Goal: Task Accomplishment & Management: Manage account settings

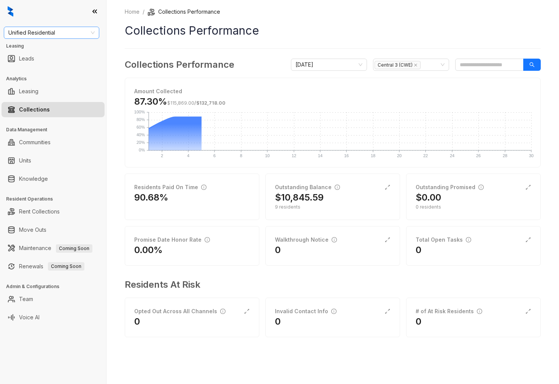
click at [47, 33] on span "Unified Residential" at bounding box center [51, 32] width 86 height 11
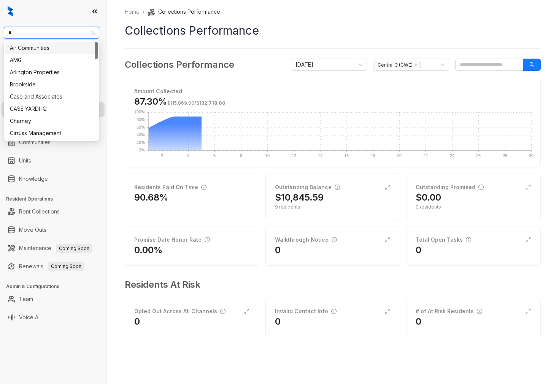
type input "**"
click at [41, 46] on div "Case and Associates" at bounding box center [51, 48] width 83 height 8
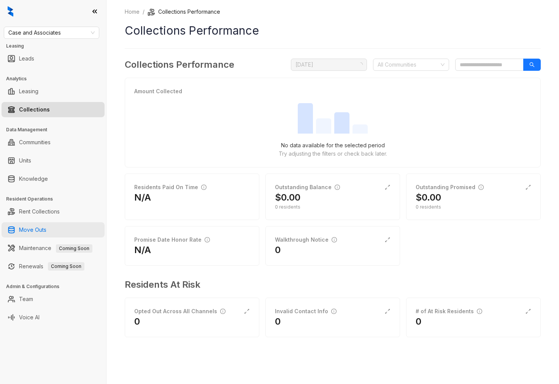
click at [46, 231] on link "Move Outs" at bounding box center [32, 229] width 27 height 15
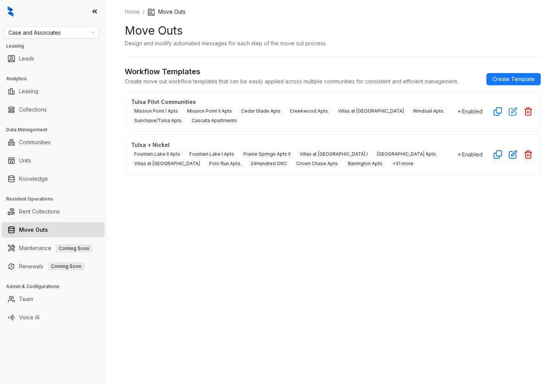
click at [510, 113] on icon "button" at bounding box center [513, 111] width 9 height 9
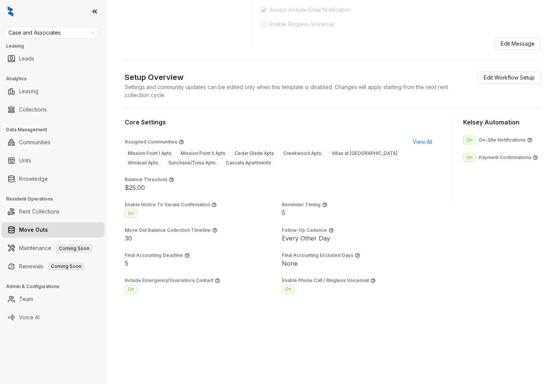
scroll to position [507, 0]
click at [142, 245] on section "Core Settings Assigned Communities View All Mission Point I Apts Mission Point …" at bounding box center [282, 206] width 314 height 176
click at [126, 256] on p "Final Accounting Deadline" at bounding box center [154, 255] width 58 height 7
drag, startPoint x: 122, startPoint y: 257, endPoint x: 182, endPoint y: 257, distance: 60.1
click at [182, 257] on div "**********" at bounding box center [333, 192] width 453 height 384
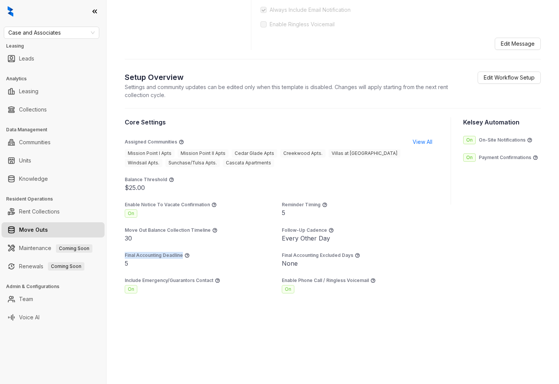
copy p "Final Accounting Deadline"
drag, startPoint x: 225, startPoint y: 253, endPoint x: 204, endPoint y: 251, distance: 21.0
click at [225, 253] on div "Final Accounting Deadline" at bounding box center [203, 255] width 157 height 7
click at [299, 263] on div "None" at bounding box center [360, 263] width 157 height 9
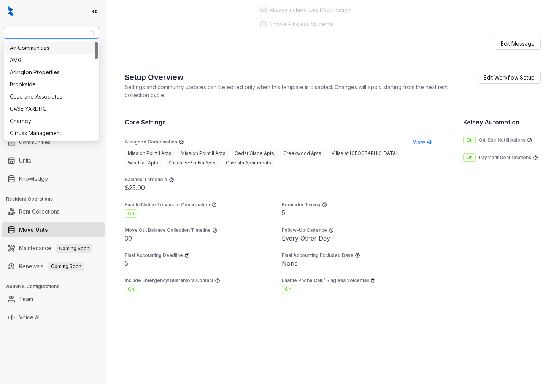
click at [22, 32] on span "Case and Associates" at bounding box center [51, 32] width 86 height 11
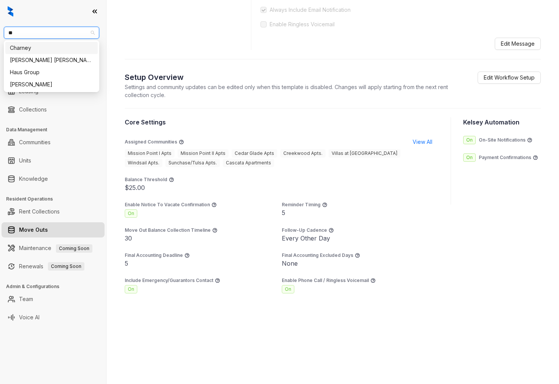
type input "***"
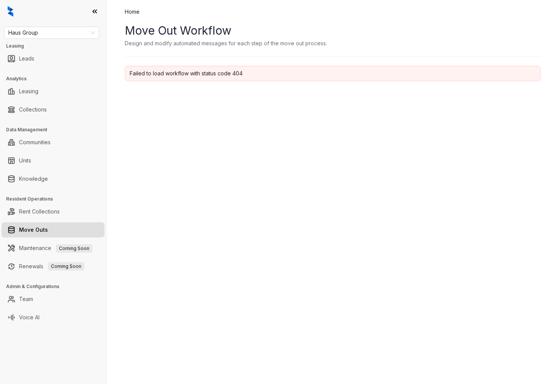
click at [34, 231] on link "Move Outs" at bounding box center [33, 229] width 29 height 15
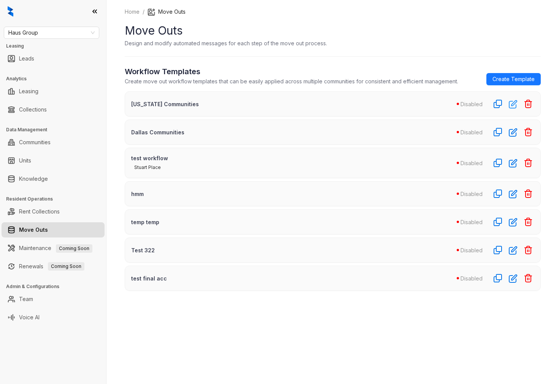
click at [513, 104] on icon "button" at bounding box center [513, 104] width 9 height 9
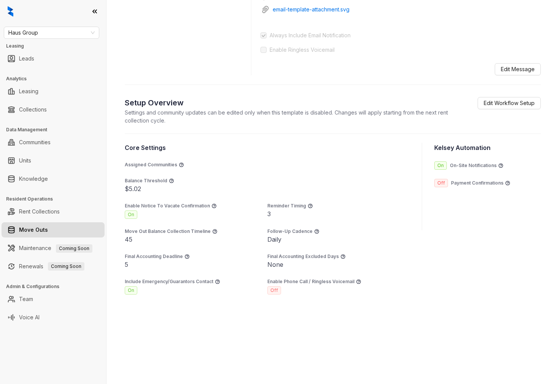
scroll to position [417, 0]
drag, startPoint x: 134, startPoint y: 256, endPoint x: 194, endPoint y: 270, distance: 62.0
click at [194, 270] on section "Core Settings Assigned Communities Balance Threshold $5.02 Enable Notice To Vac…" at bounding box center [267, 217] width 285 height 151
click at [158, 266] on div "5" at bounding box center [196, 263] width 143 height 9
click at [505, 101] on span "Edit Workflow Setup" at bounding box center [509, 102] width 51 height 8
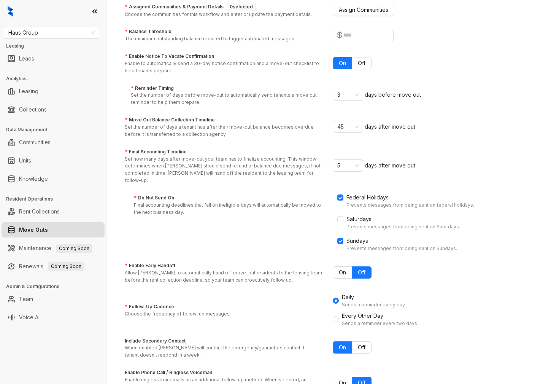
scroll to position [123, 0]
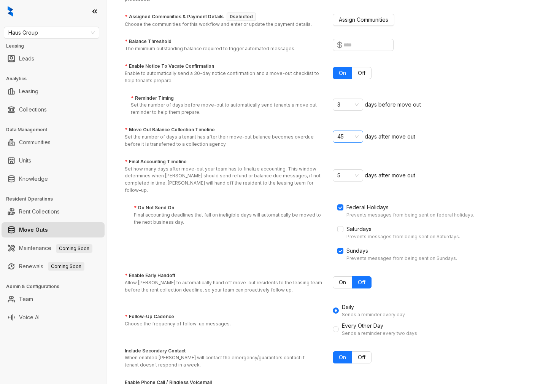
click at [348, 140] on span "45" at bounding box center [348, 136] width 21 height 11
click at [398, 138] on span "days after move out" at bounding box center [390, 136] width 51 height 6
click at [130, 129] on label "* Move Out Balance Collection Timeline" at bounding box center [170, 129] width 90 height 7
click at [338, 131] on input "* Move Out Balance Collection Timeline Set the number of days a tenant has afte…" at bounding box center [345, 136] width 14 height 11
drag, startPoint x: 129, startPoint y: 129, endPoint x: 219, endPoint y: 131, distance: 89.8
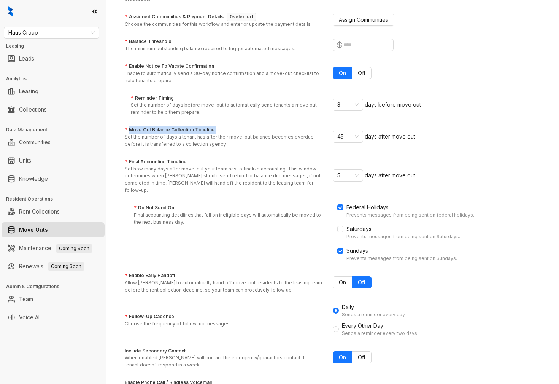
click at [219, 131] on div "* Move Out Balance Collection Timeline Set the number of days a tenant has afte…" at bounding box center [229, 137] width 208 height 22
copy label "Move Out Balance Collection Timeline"
click at [209, 217] on p "Final accounting deadlines that fall on ineligible days will automatically be m…" at bounding box center [228, 219] width 189 height 14
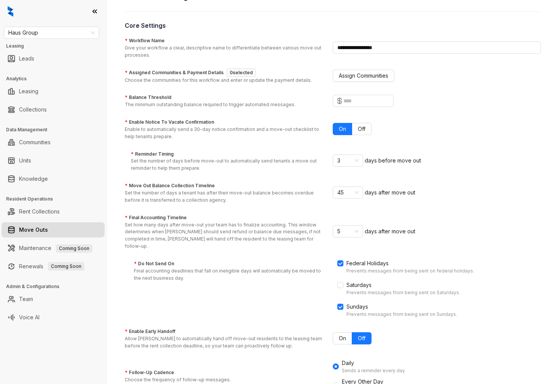
scroll to position [251, 0]
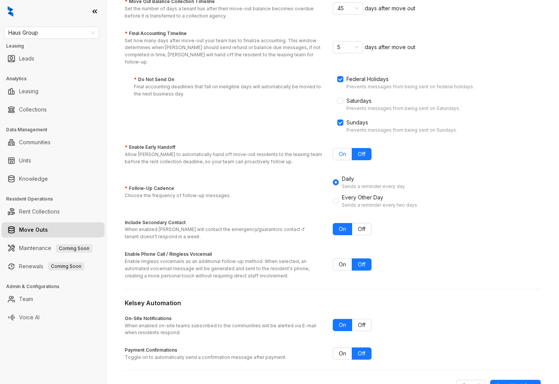
click at [339, 151] on span "On" at bounding box center [342, 154] width 7 height 6
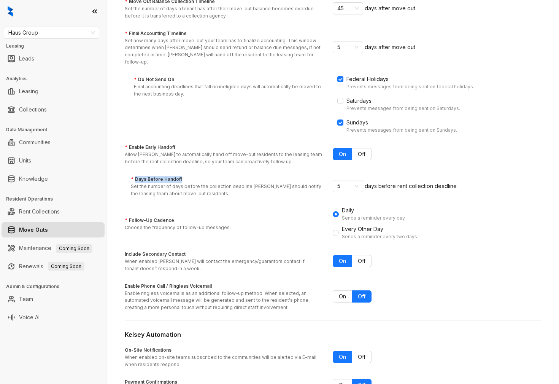
drag, startPoint x: 136, startPoint y: 171, endPoint x: 184, endPoint y: 170, distance: 47.9
click at [184, 176] on div "* Days Before Handoff Set the number of days before the collection deadline [PE…" at bounding box center [232, 187] width 202 height 22
click at [338, 180] on input "* Days Before Handoff Set the number of days before the collection deadline [PE…" at bounding box center [345, 185] width 14 height 11
drag, startPoint x: 134, startPoint y: 171, endPoint x: 180, endPoint y: 172, distance: 46.0
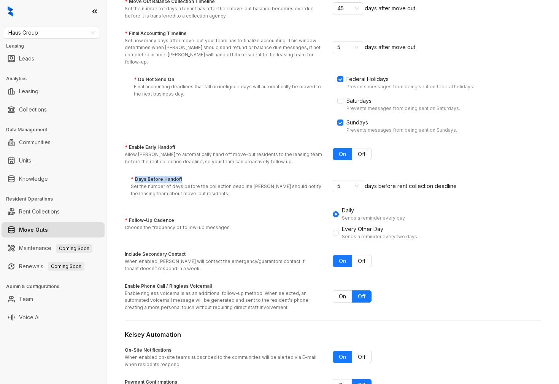
click at [180, 176] on label "* Days Before Handoff" at bounding box center [156, 179] width 51 height 7
copy label "Days Before Handoff"
click at [198, 176] on div "* Days Before Handoff Set the number of days before the collection deadline [PE…" at bounding box center [232, 187] width 202 height 22
click at [338, 180] on input "* Days Before Handoff Set the number of days before the collection deadline [PE…" at bounding box center [345, 185] width 14 height 11
